Goal: Transaction & Acquisition: Download file/media

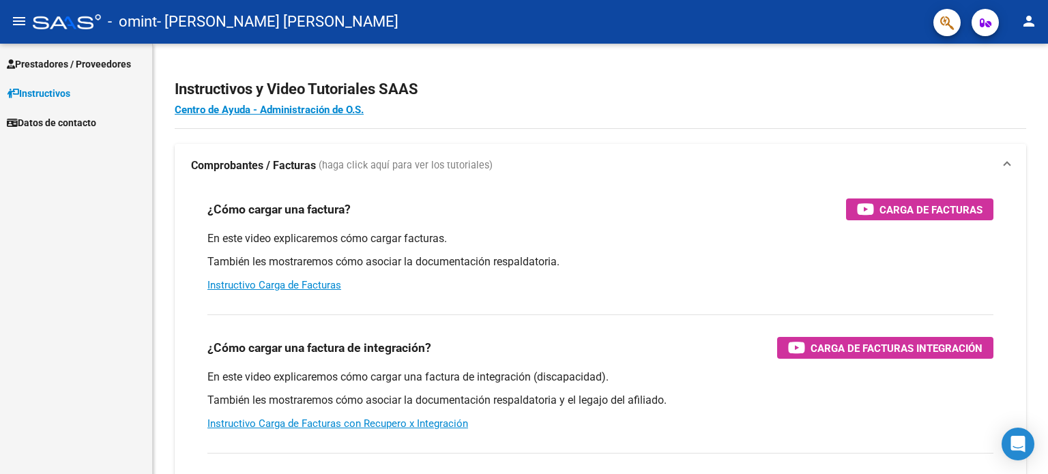
click at [85, 65] on span "Prestadores / Proveedores" at bounding box center [69, 64] width 124 height 15
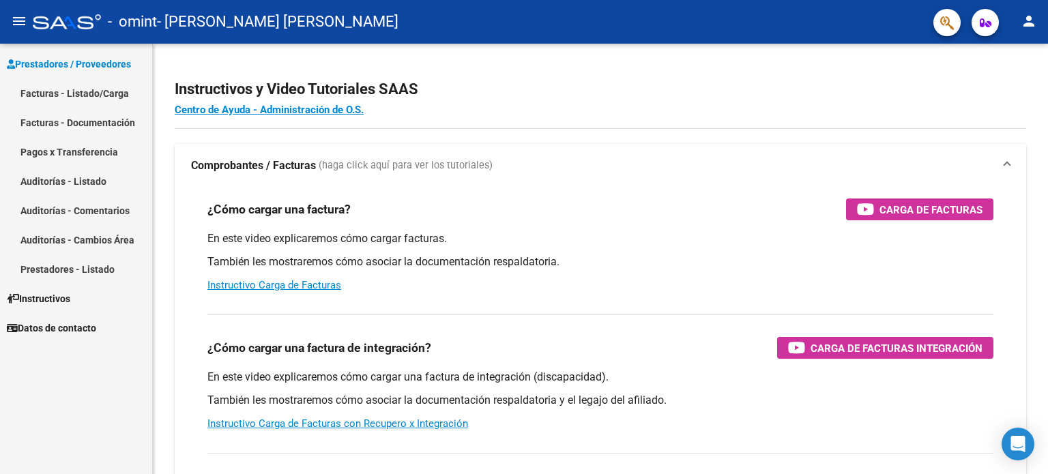
click at [93, 130] on link "Facturas - Documentación" at bounding box center [76, 122] width 152 height 29
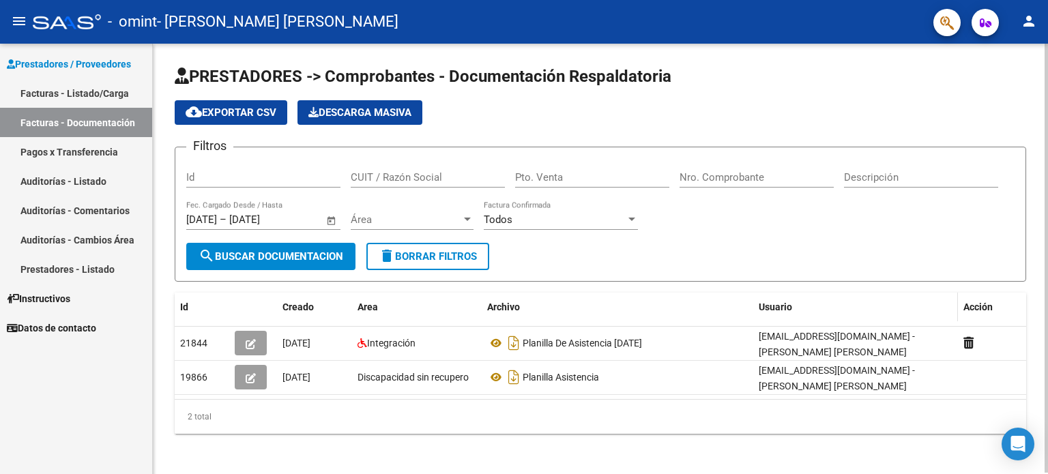
scroll to position [1, 0]
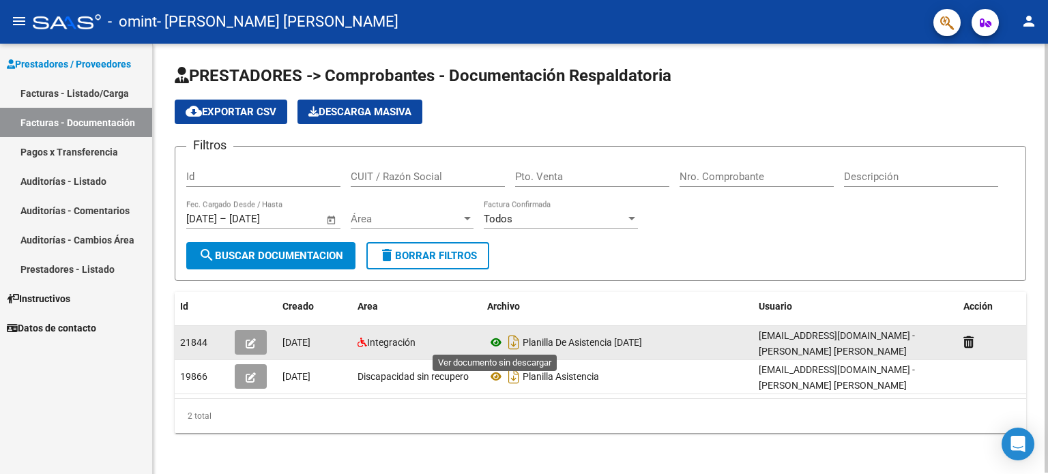
click at [489, 340] on icon at bounding box center [496, 342] width 18 height 16
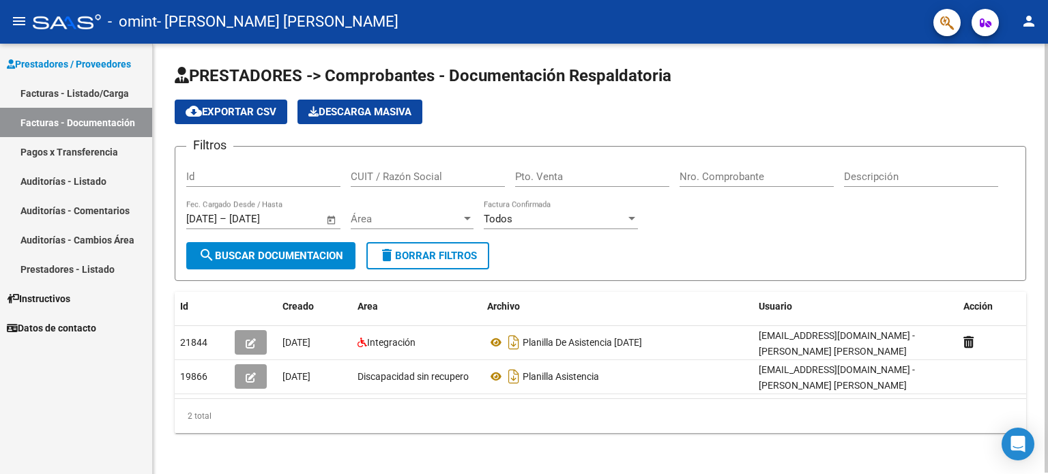
click at [293, 257] on span "search Buscar Documentacion" at bounding box center [271, 256] width 145 height 12
click at [96, 98] on link "Facturas - Listado/Carga" at bounding box center [76, 92] width 152 height 29
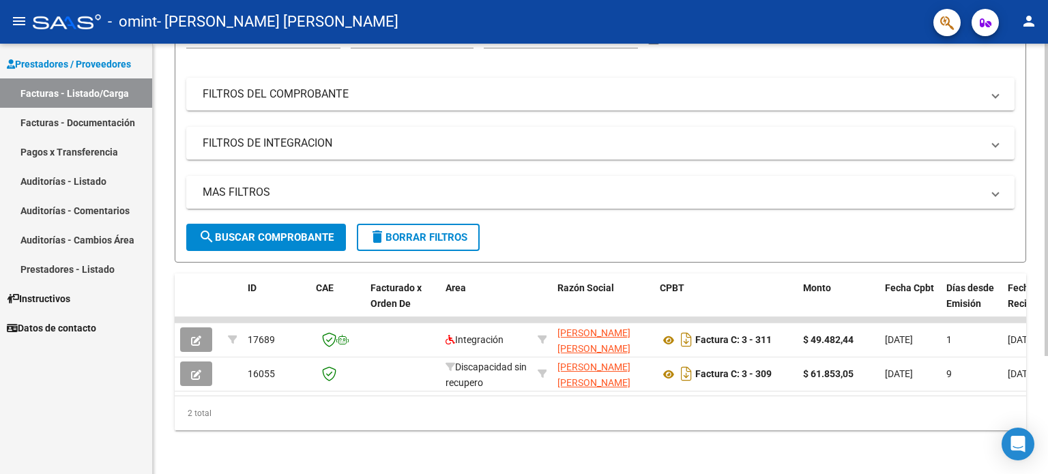
scroll to position [162, 0]
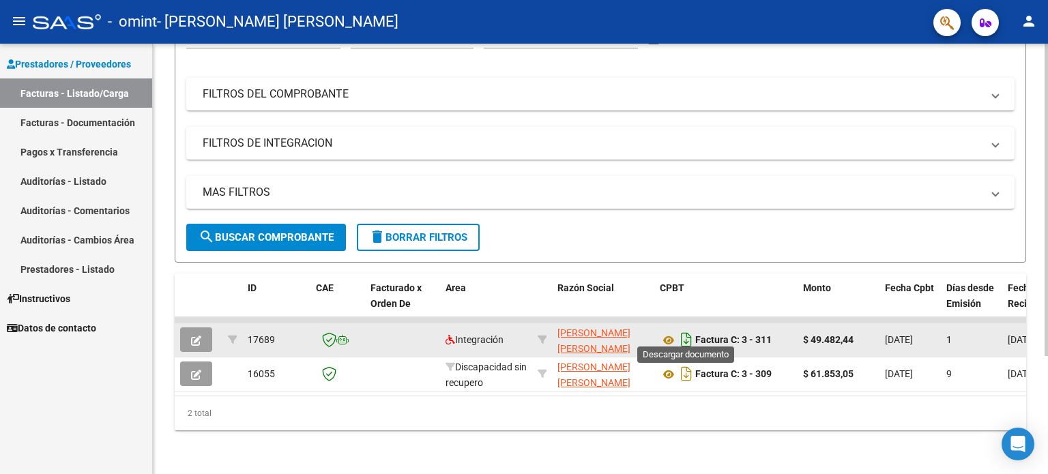
click at [686, 329] on icon "Descargar documento" at bounding box center [687, 340] width 18 height 22
